Goal: Information Seeking & Learning: Find specific fact

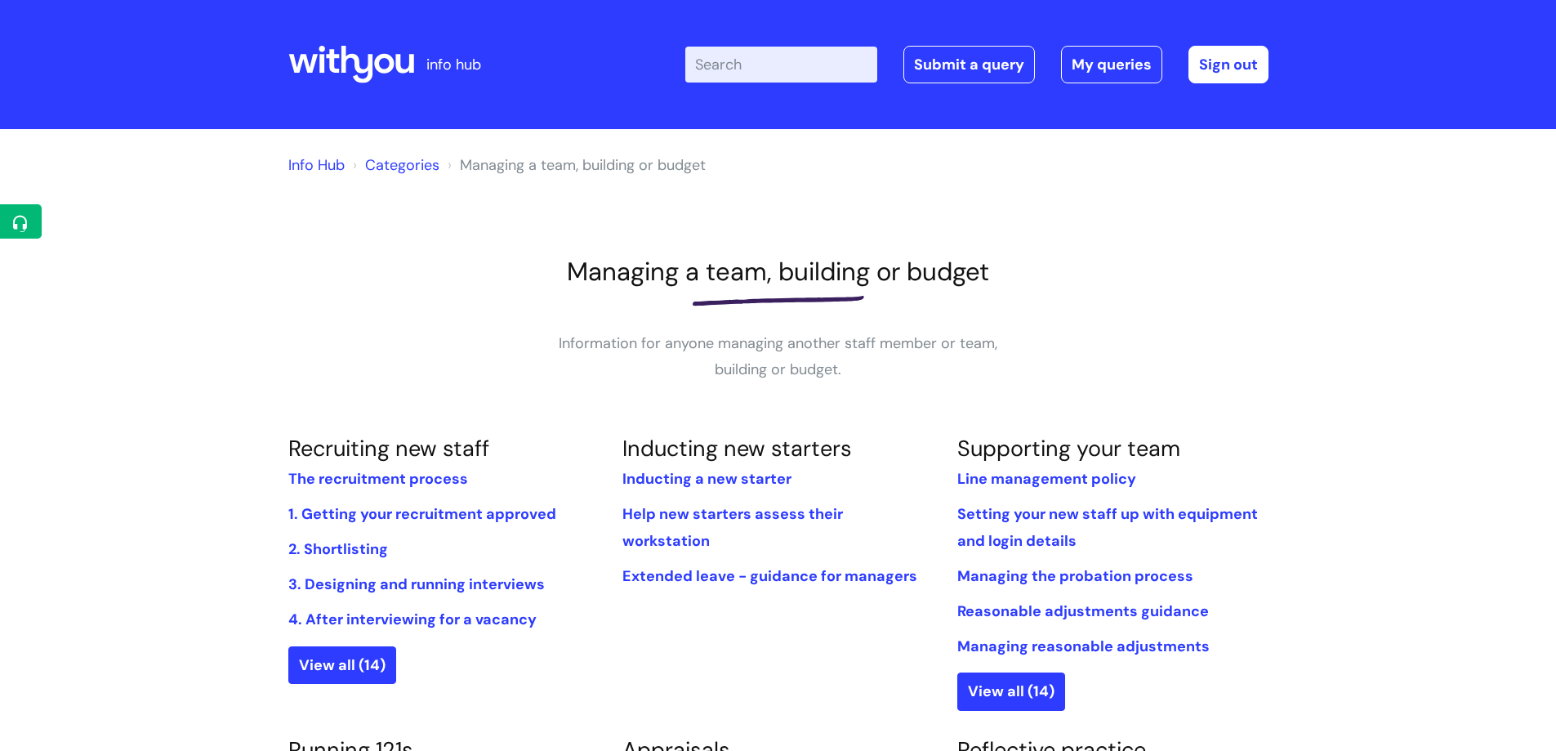
click at [767, 66] on input "Enter your search term here..." at bounding box center [781, 65] width 192 height 36
type input "probation"
click button "Search" at bounding box center [0, 0] width 0 height 0
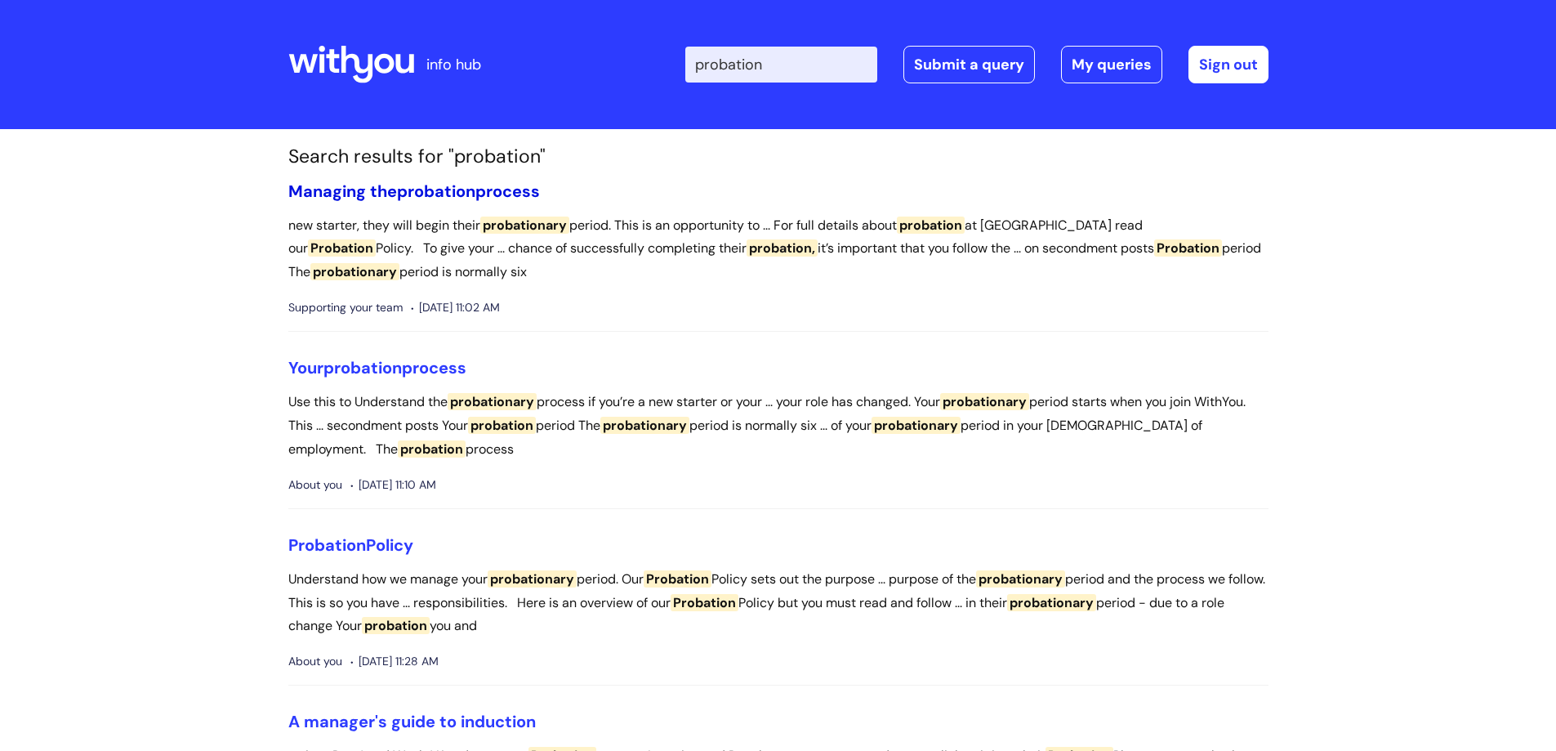
click at [423, 187] on span "probation" at bounding box center [436, 190] width 78 height 21
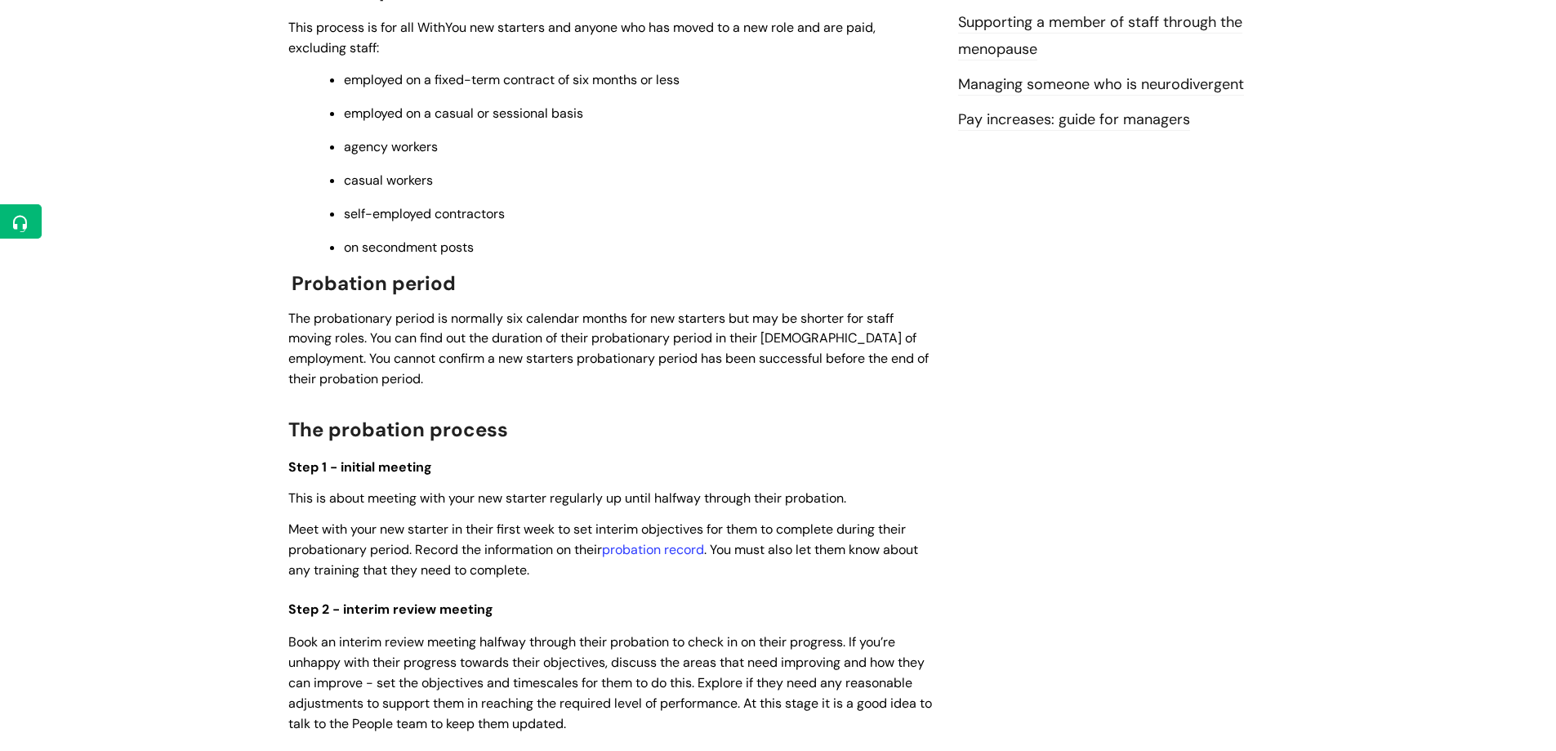
scroll to position [653, 0]
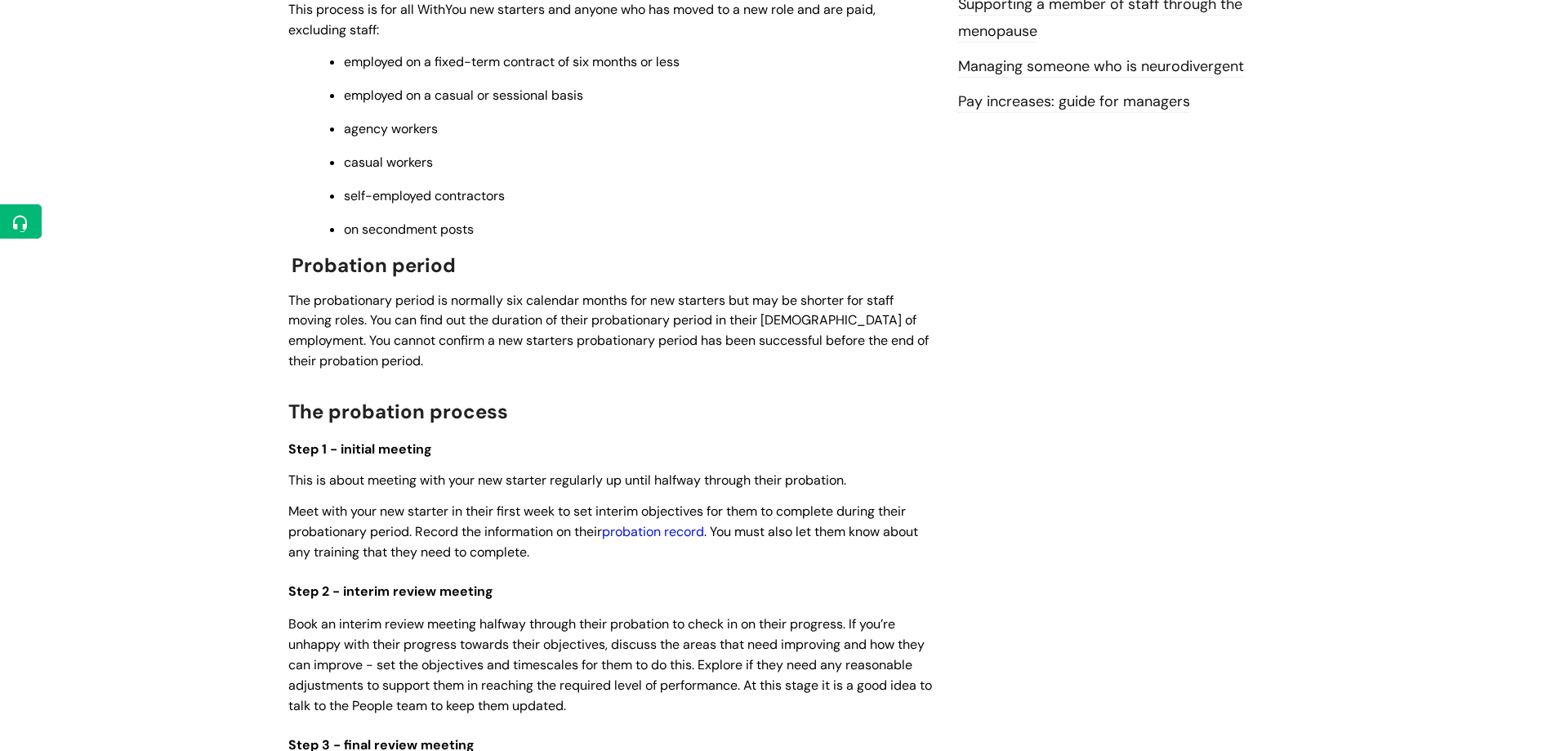
click at [667, 533] on link "probation record" at bounding box center [653, 531] width 102 height 17
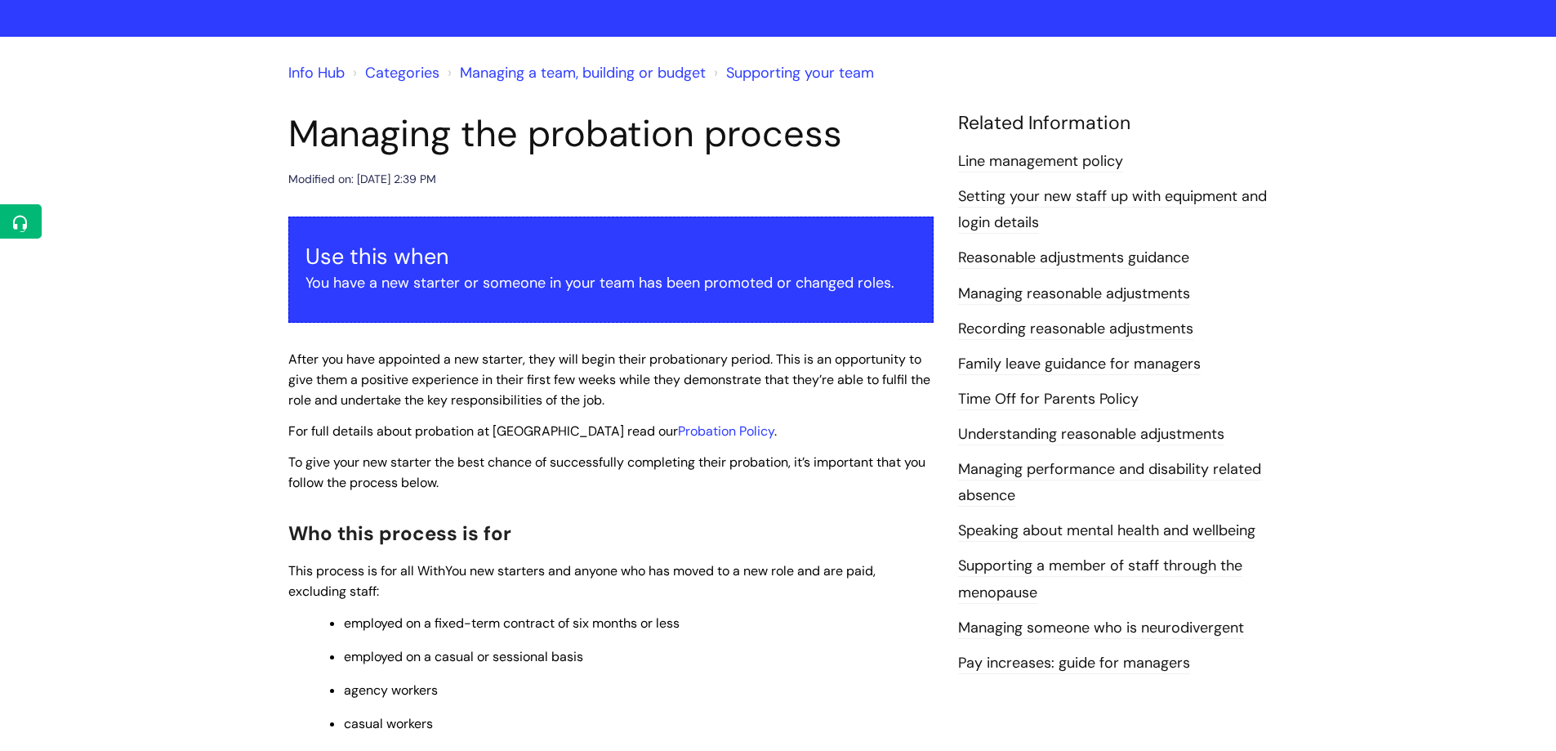
scroll to position [0, 0]
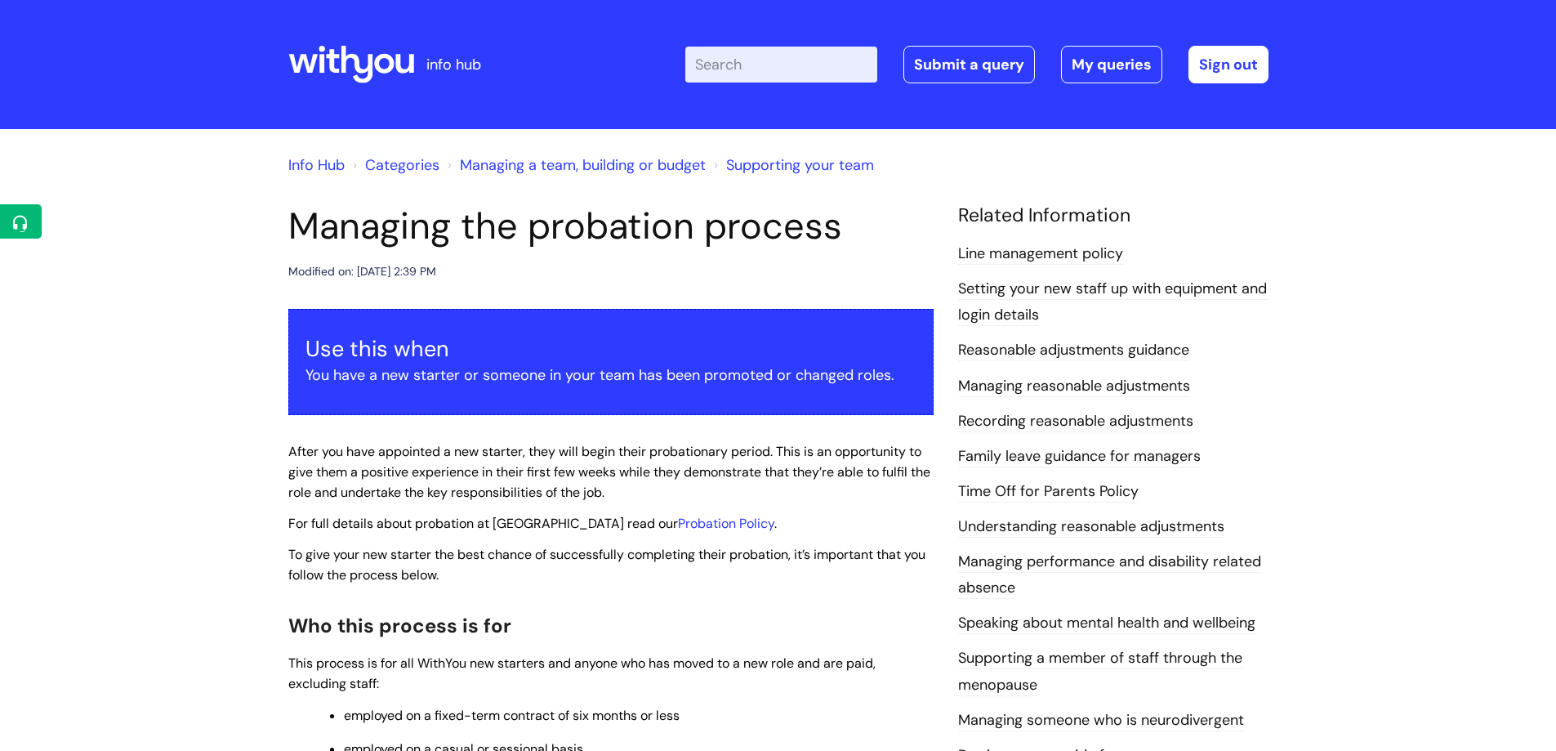
click at [748, 64] on input "Enter your search term here..." at bounding box center [781, 65] width 192 height 36
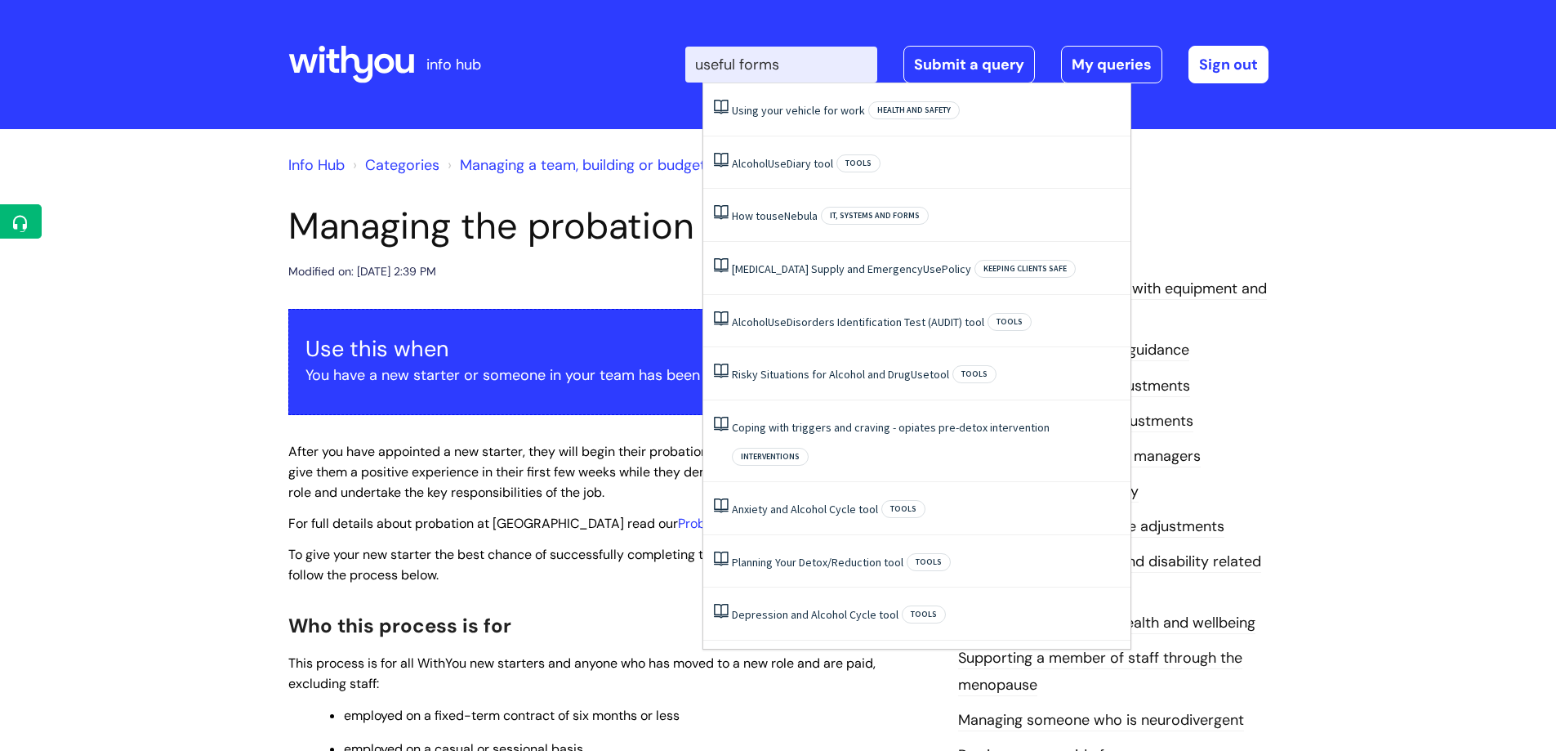
type input "useful forms"
click button "Search" at bounding box center [0, 0] width 0 height 0
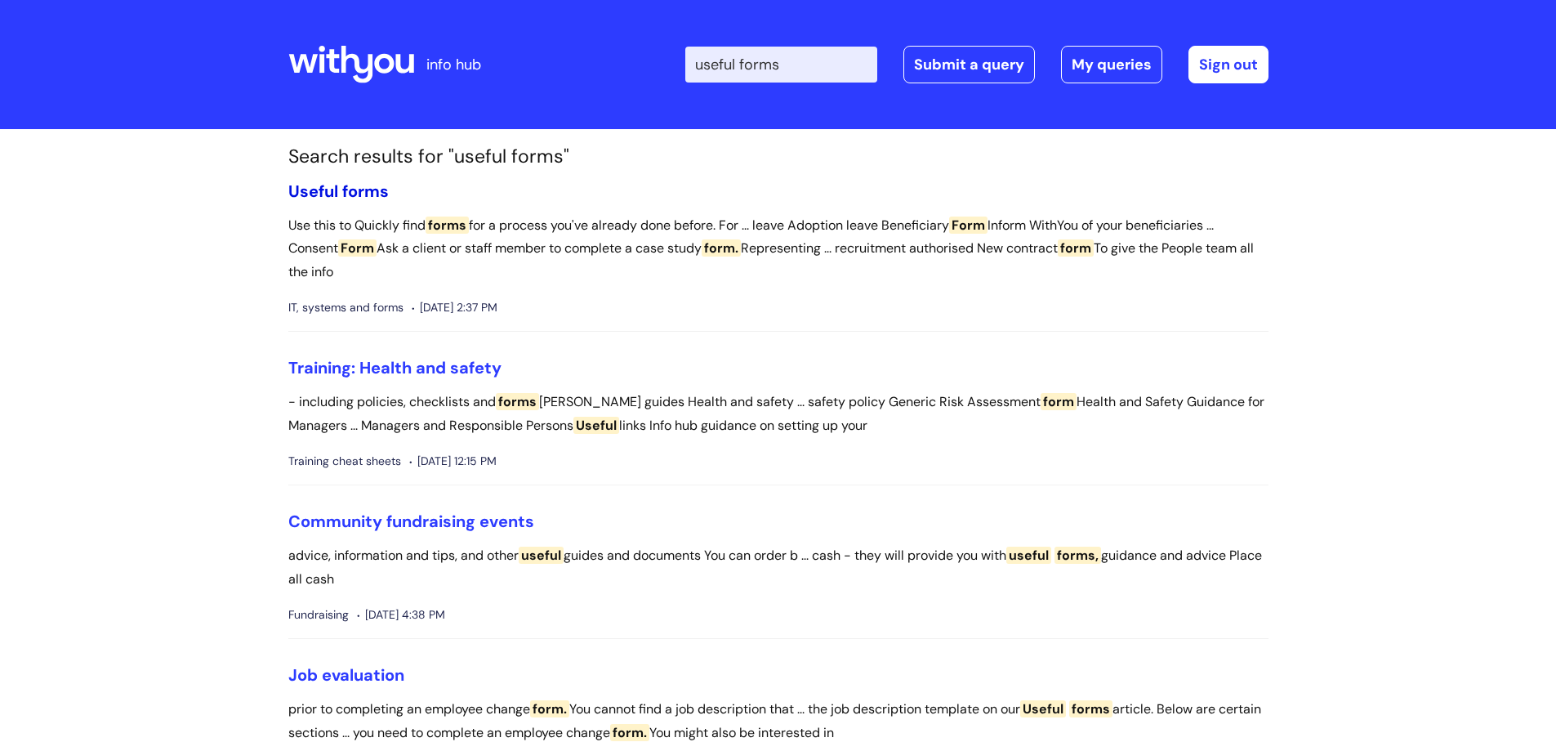
click at [332, 192] on span "Useful" at bounding box center [313, 190] width 50 height 21
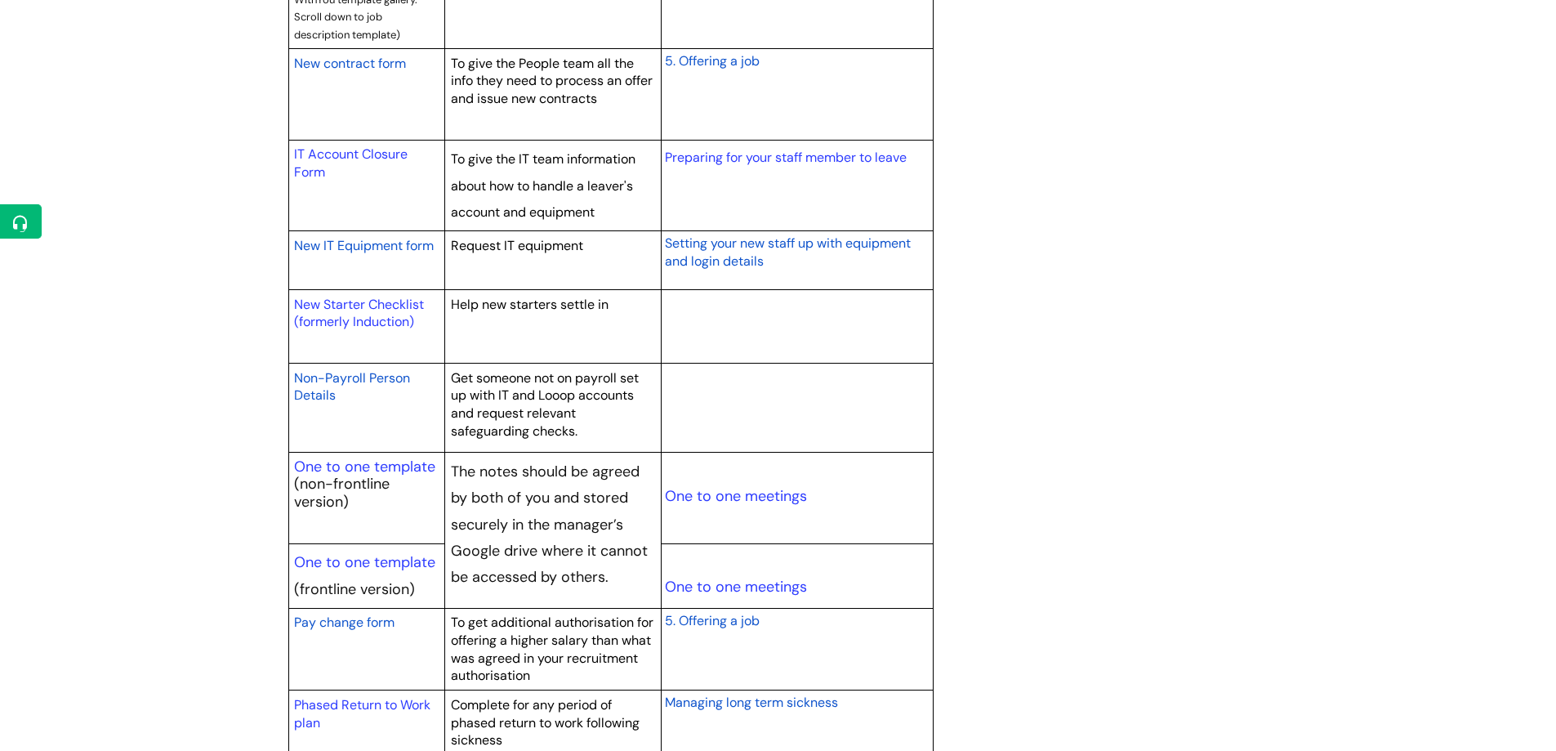
scroll to position [1552, 0]
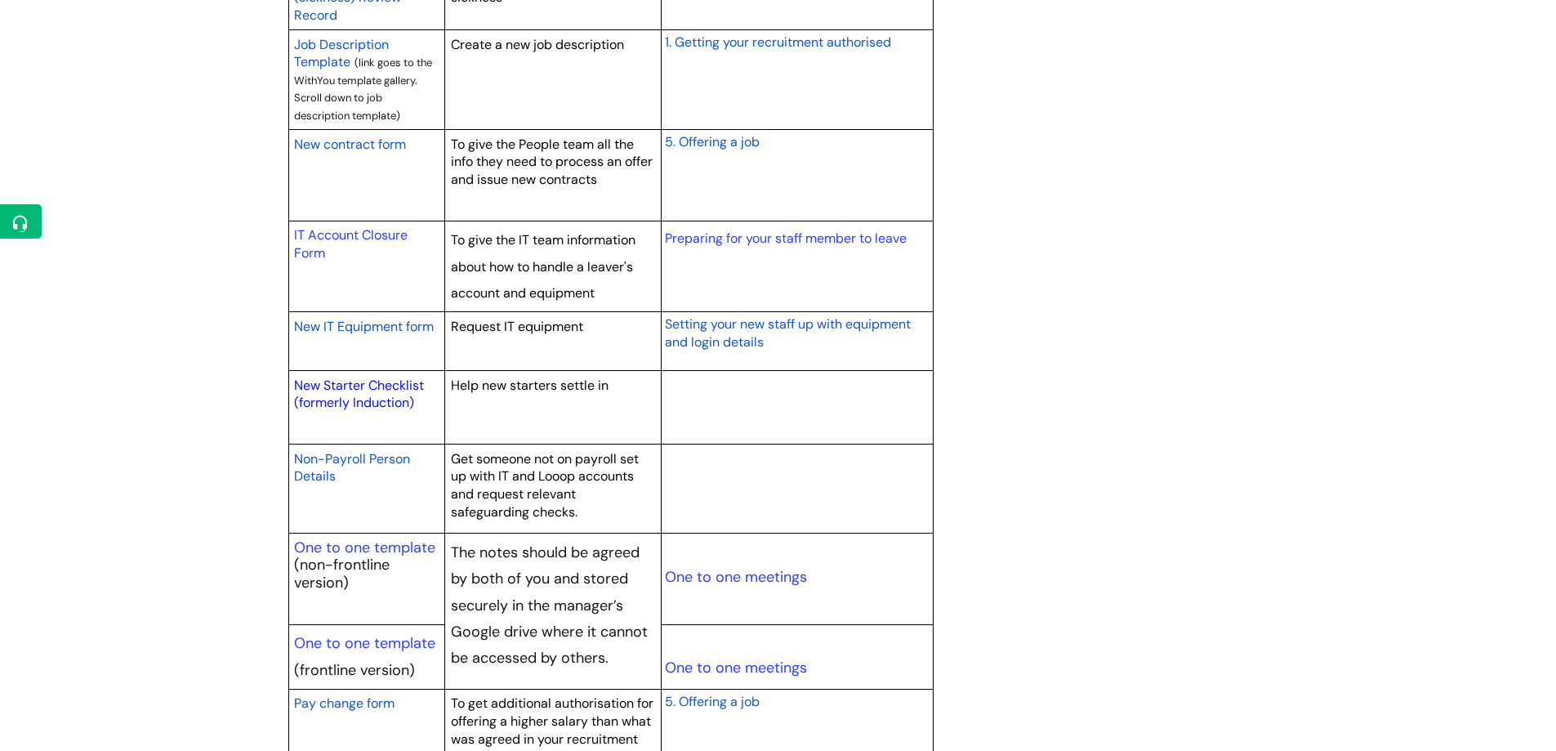
click at [394, 386] on link "New Starter Checklist (formerly Induction)" at bounding box center [359, 394] width 130 height 35
